Goal: Transaction & Acquisition: Purchase product/service

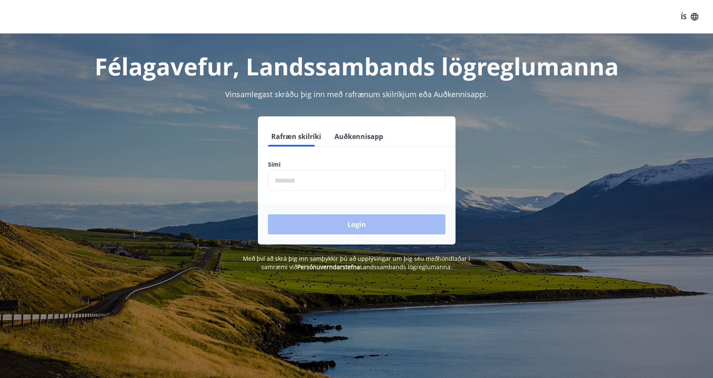
click at [314, 185] on input "phone" at bounding box center [357, 180] width 178 height 21
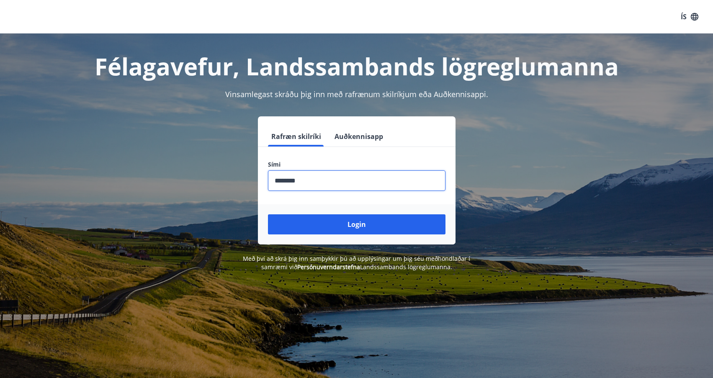
type input "********"
click at [268, 214] on button "Login" at bounding box center [357, 224] width 178 height 20
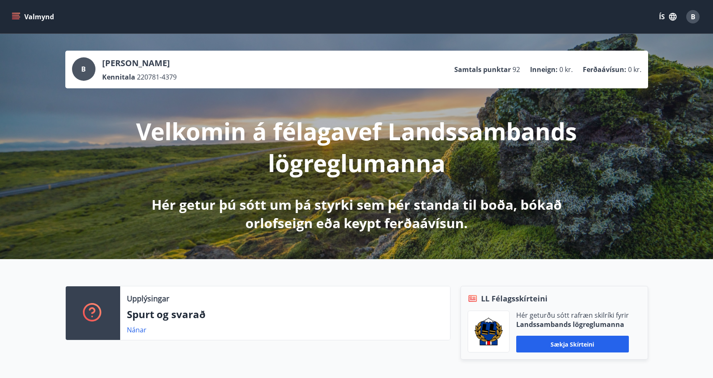
click at [17, 19] on icon "menu" at bounding box center [16, 18] width 8 height 1
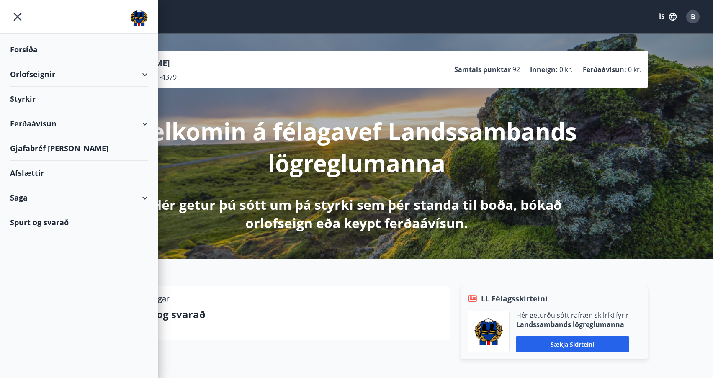
click at [142, 122] on div "Ferðaávísun" at bounding box center [79, 123] width 138 height 25
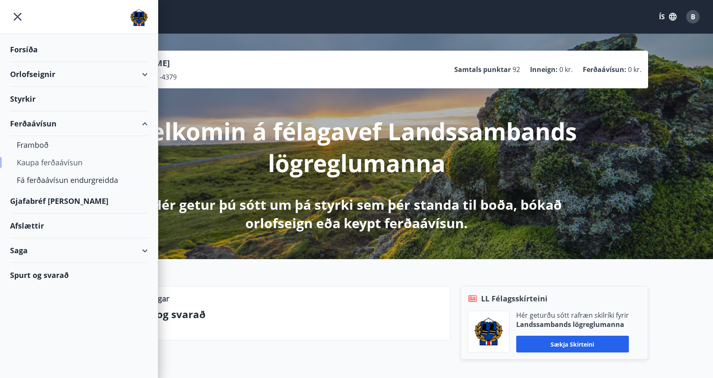
click at [69, 160] on div "Kaupa ferðaávísun" at bounding box center [79, 163] width 124 height 18
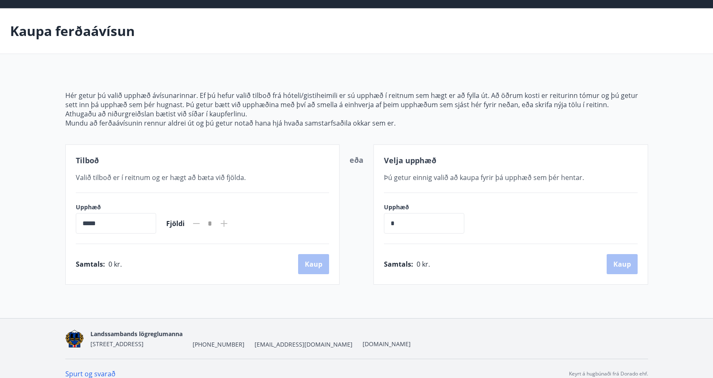
scroll to position [36, 0]
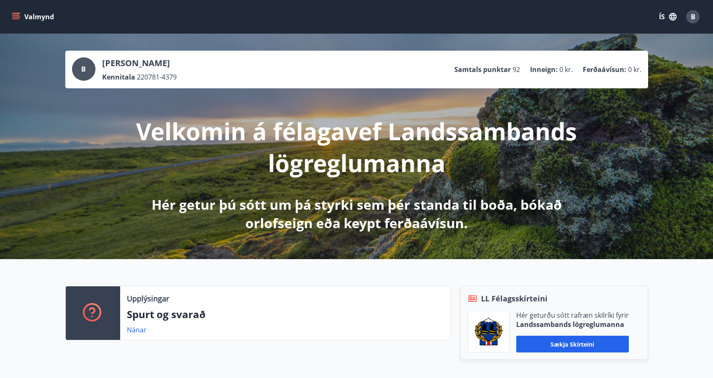
click at [14, 18] on icon "menu" at bounding box center [16, 17] width 8 height 8
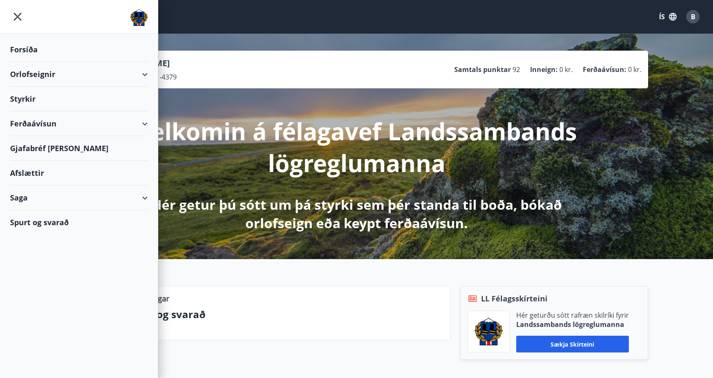
click at [26, 173] on div "Afslættir" at bounding box center [79, 173] width 138 height 25
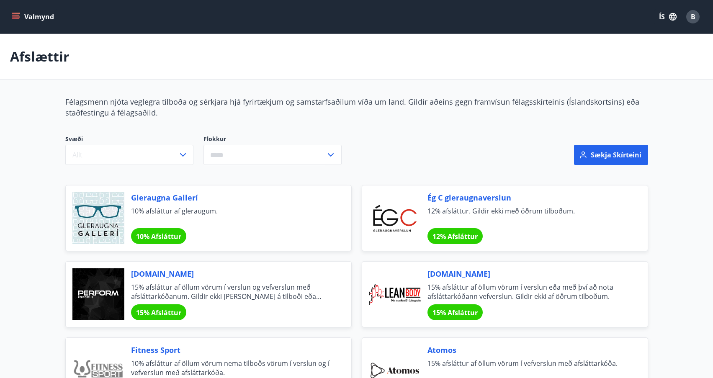
click at [326, 152] on div "​" at bounding box center [273, 155] width 138 height 20
click at [187, 155] on icon "button" at bounding box center [183, 155] width 10 height 10
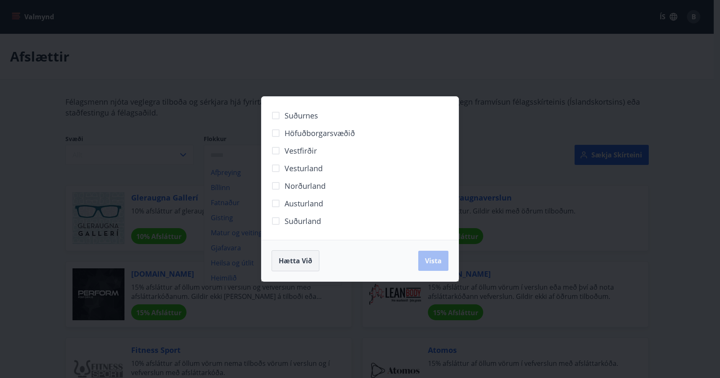
drag, startPoint x: 309, startPoint y: 263, endPoint x: 301, endPoint y: 253, distance: 13.2
click at [309, 263] on span "Hætta við" at bounding box center [296, 260] width 34 height 9
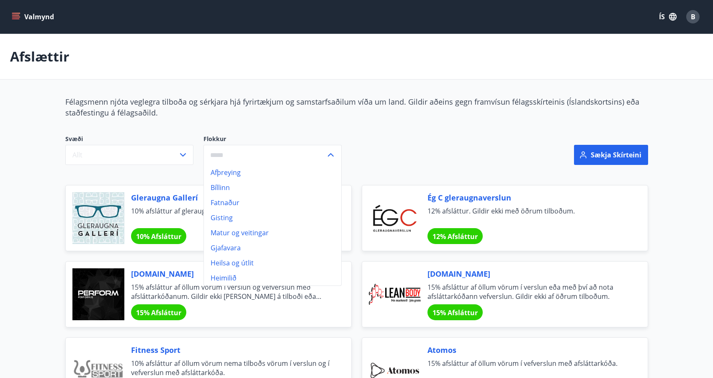
click at [18, 16] on icon "menu" at bounding box center [16, 17] width 8 height 8
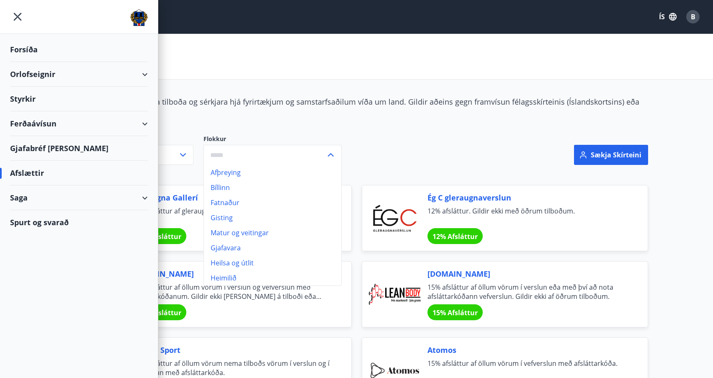
click at [57, 149] on div "Gjafabréf og kort" at bounding box center [79, 148] width 138 height 25
click at [418, 134] on div "Svæði Allt Flokkur Afþreying Bíllinn Fatnaður Gisting Matur og veitingar Gjafav…" at bounding box center [252, 155] width 395 height 60
